Goal: Task Accomplishment & Management: Use online tool/utility

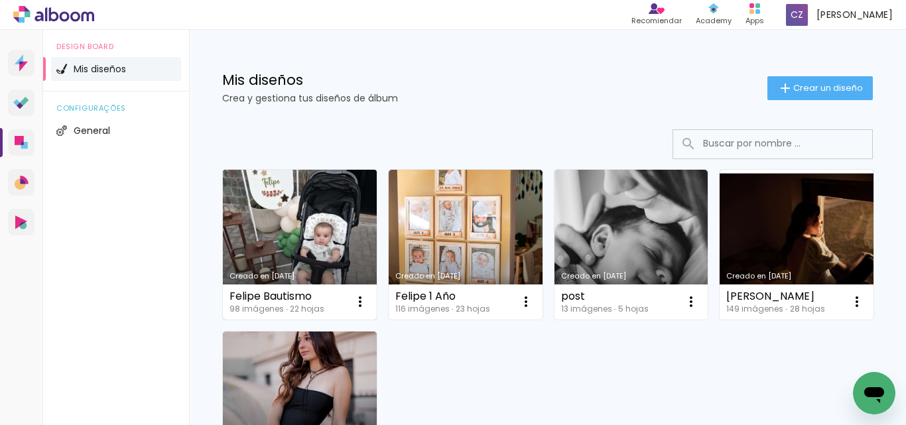
click at [310, 239] on link "Creado en [DATE]" at bounding box center [300, 245] width 154 height 150
